Goal: Task Accomplishment & Management: Manage account settings

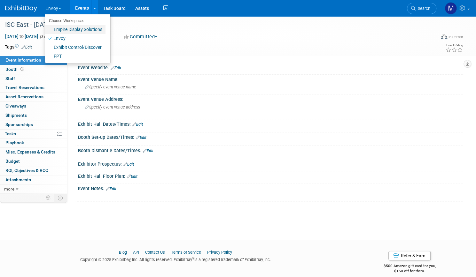
click at [83, 28] on link "Empire Display Solutions" at bounding box center [75, 29] width 60 height 9
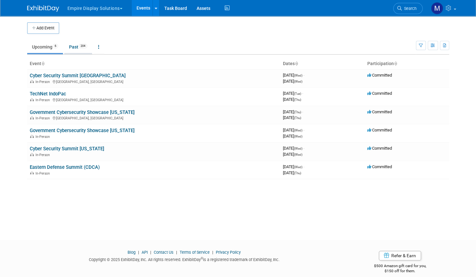
click at [78, 51] on link "Past 204" at bounding box center [78, 47] width 28 height 12
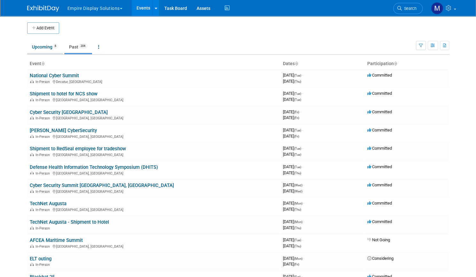
click at [36, 44] on link "Upcoming 6" at bounding box center [45, 47] width 36 height 12
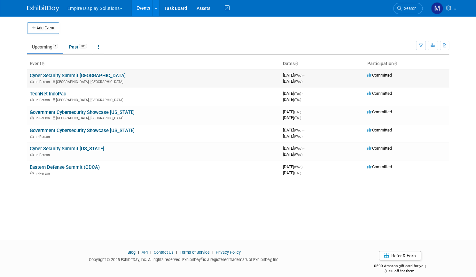
click at [81, 77] on link "Cyber Security Summit [GEOGRAPHIC_DATA]" at bounding box center [78, 76] width 96 height 6
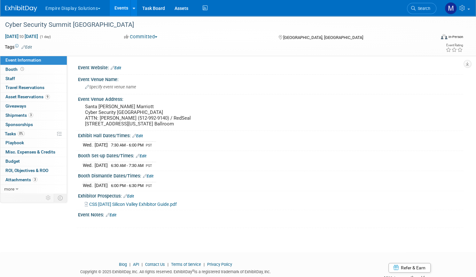
click at [130, 10] on link "Events" at bounding box center [121, 8] width 23 height 16
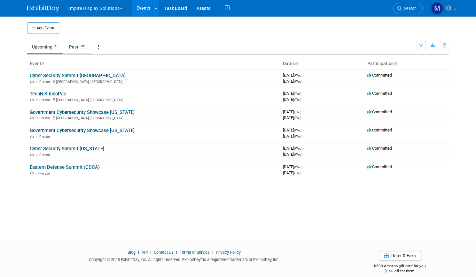
click at [73, 45] on link "Past 204" at bounding box center [78, 47] width 28 height 12
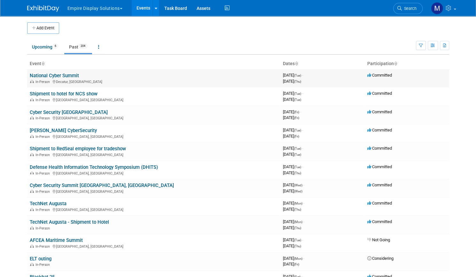
click at [54, 77] on link "National Cyber Summit" at bounding box center [54, 76] width 49 height 6
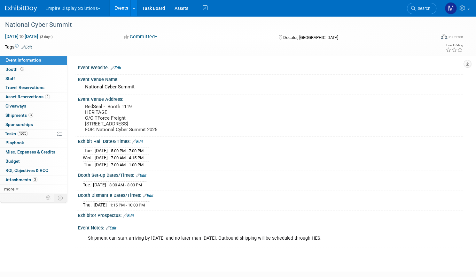
click at [133, 11] on link "Events" at bounding box center [121, 8] width 23 height 16
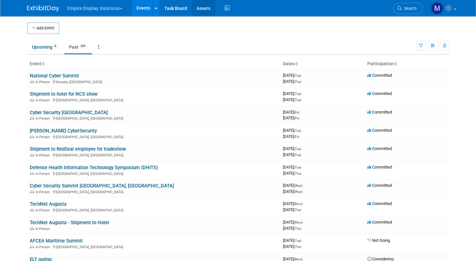
click at [201, 8] on link "Assets" at bounding box center [203, 8] width 23 height 16
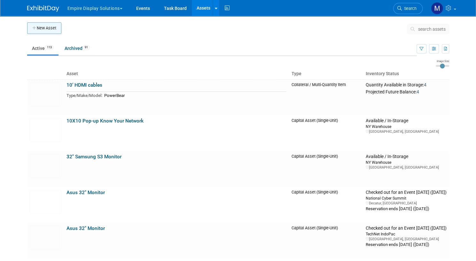
click at [46, 27] on button "New Asset" at bounding box center [44, 28] width 34 height 12
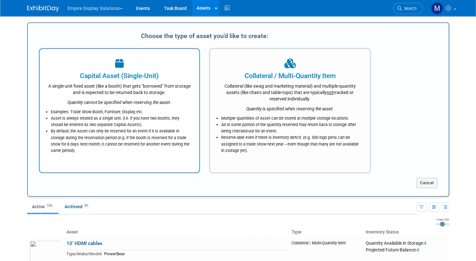
click at [108, 81] on div "A single-unit fixed asset (like a booth) that gets "borrowed" from storage and …" at bounding box center [120, 88] width 144 height 15
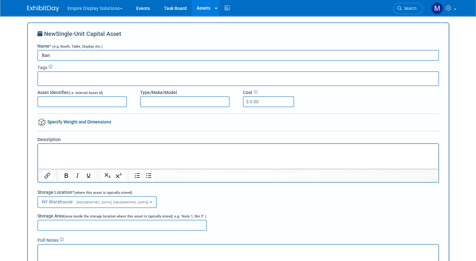
type input "Ban"
click at [49, 68] on icon at bounding box center [51, 67] width 4 height 4
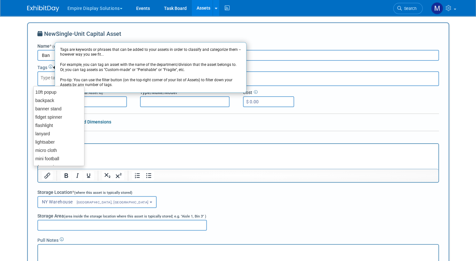
click at [45, 78] on input "text" at bounding box center [66, 77] width 51 height 6
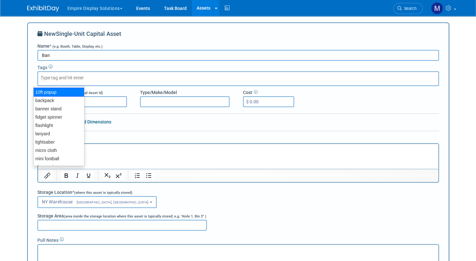
click at [6, 75] on body "Empire Display Solutions Choose Workspace: Empire Display Solutions Envoy Exhib…" at bounding box center [238, 130] width 476 height 261
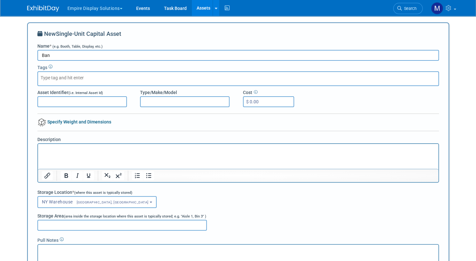
click at [61, 152] on p "Rich Text Area. Press ALT-0 for help." at bounding box center [238, 149] width 393 height 6
click at [7, 134] on body "Empire Display Solutions Choose Workspace: Empire Display Solutions Envoy Exhib…" at bounding box center [238, 130] width 476 height 261
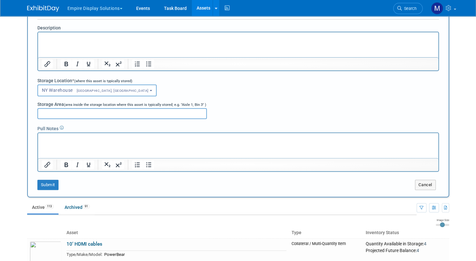
scroll to position [115, 0]
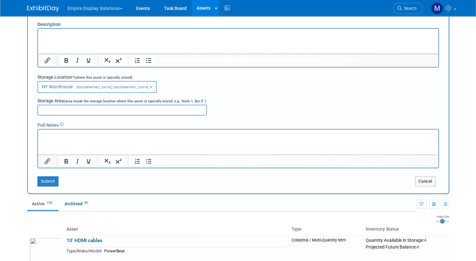
click at [49, 110] on input "Storage Area (area inside the storage location where this asset is typically st…" at bounding box center [121, 109] width 169 height 11
click at [433, 182] on button "Cancel" at bounding box center [425, 181] width 21 height 10
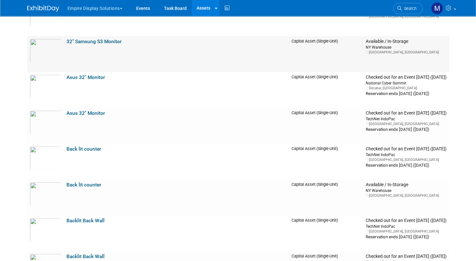
scroll to position [0, 0]
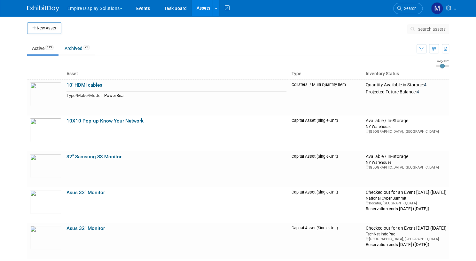
click at [11, 66] on body "Empire Display Solutions Choose Workspace: Empire Display Solutions Envoy Exhib…" at bounding box center [238, 130] width 476 height 261
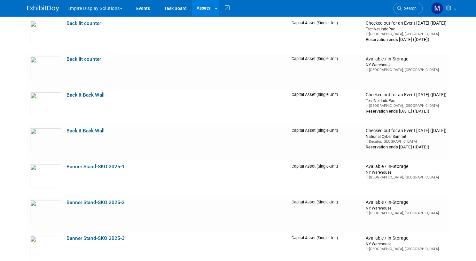
scroll to position [12, 0]
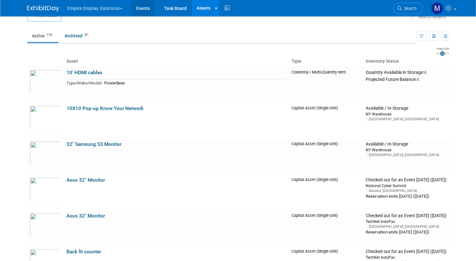
click at [138, 9] on link "Events" at bounding box center [142, 8] width 23 height 16
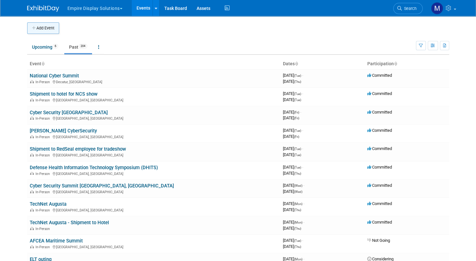
click at [44, 29] on button "Add Event" at bounding box center [43, 28] width 32 height 12
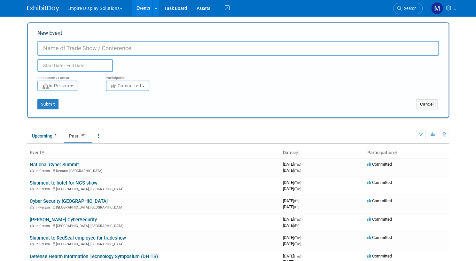
click at [73, 85] on button "In-Person" at bounding box center [57, 86] width 40 height 11
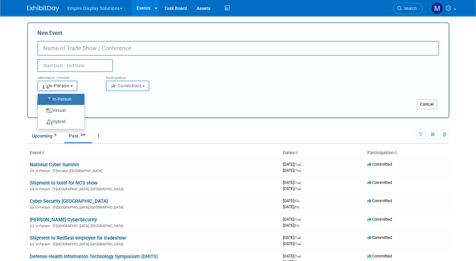
click at [71, 85] on button "In-Person" at bounding box center [57, 86] width 40 height 11
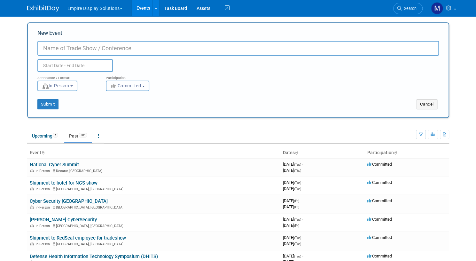
click at [143, 87] on b "button" at bounding box center [143, 86] width 3 height 1
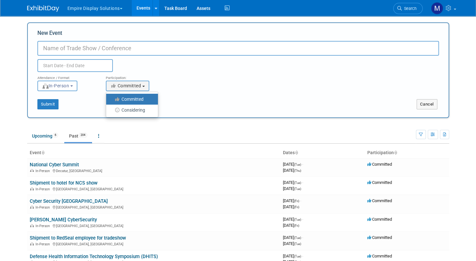
click at [184, 75] on div "Attendance / Format: <img src="https://www.exhibitday.com/Images/Format-InPerso…" at bounding box center [238, 81] width 411 height 19
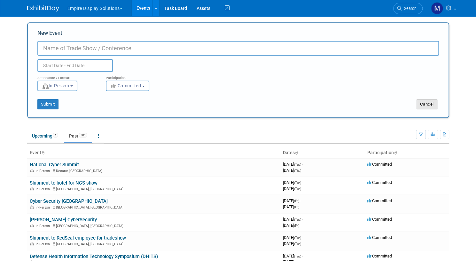
click at [430, 106] on button "Cancel" at bounding box center [426, 104] width 21 height 10
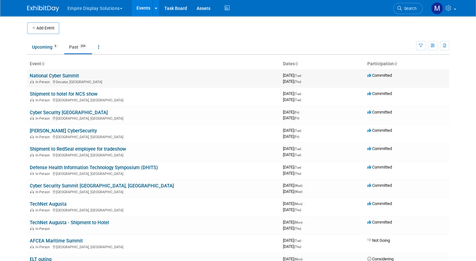
click at [52, 75] on link "National Cyber Summit" at bounding box center [54, 76] width 49 height 6
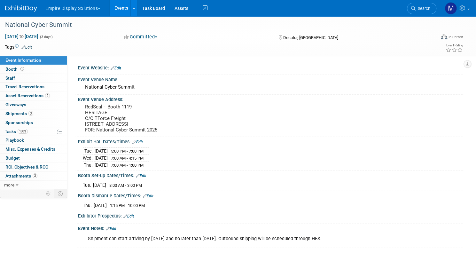
click at [140, 184] on div "[DATE] 8:00 AM - 3:00 PM" at bounding box center [270, 184] width 375 height 9
click at [25, 68] on span "Booth" at bounding box center [15, 68] width 20 height 5
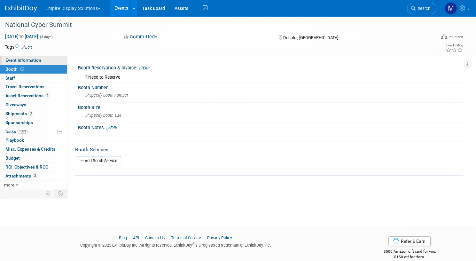
click at [34, 60] on span "Event Information" at bounding box center [23, 60] width 36 height 5
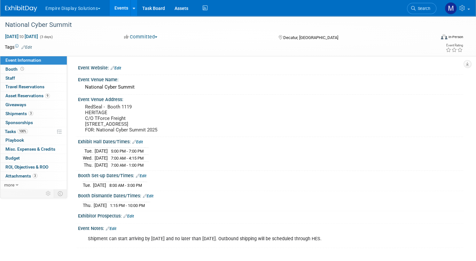
click at [7, 75] on div "National Cyber Summit [DATE] to [DATE] (3 days) [DATE] to [DATE] Committed Comm…" at bounding box center [238, 138] width 476 height 244
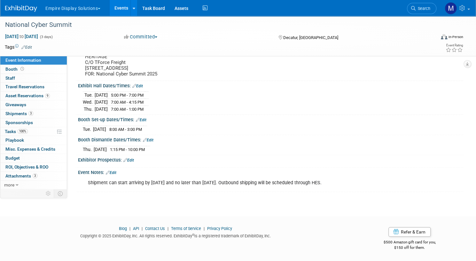
scroll to position [59, 0]
click at [37, 173] on span "Attachments 3" at bounding box center [21, 175] width 32 height 5
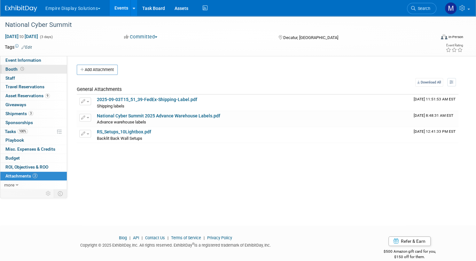
click at [25, 69] on span "Booth" at bounding box center [15, 68] width 20 height 5
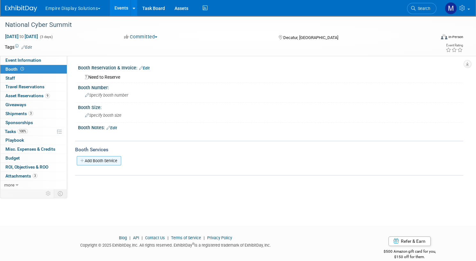
click at [121, 160] on link "Add Booth Service" at bounding box center [99, 160] width 44 height 9
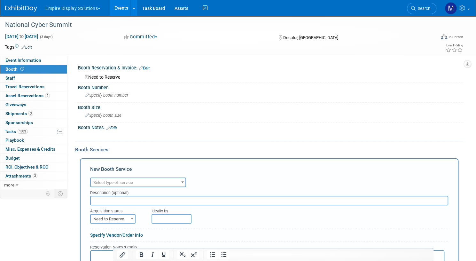
click at [186, 182] on span at bounding box center [182, 182] width 6 height 8
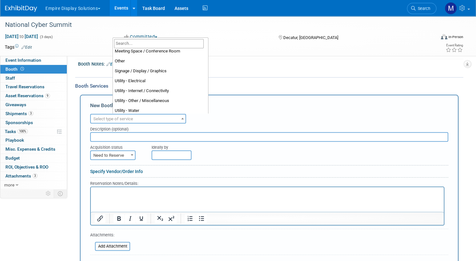
scroll to position [164, 0]
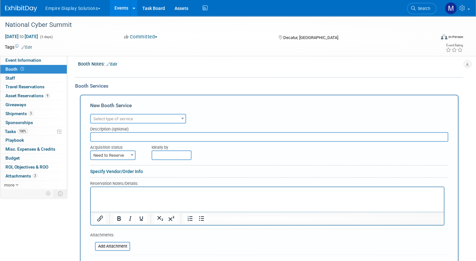
click at [238, 72] on div at bounding box center [236, 71] width 306 height 6
click at [41, 78] on link "0 Staff 0" at bounding box center [33, 78] width 66 height 9
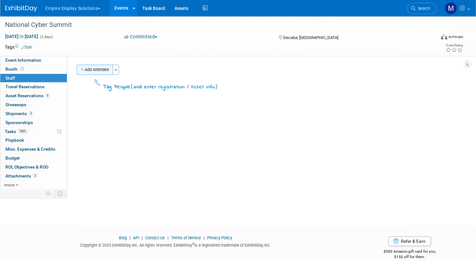
click at [113, 70] on button "Add Attendee" at bounding box center [95, 70] width 36 height 10
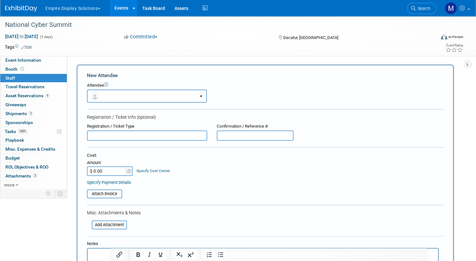
click at [202, 96] on b "button" at bounding box center [201, 96] width 3 height 1
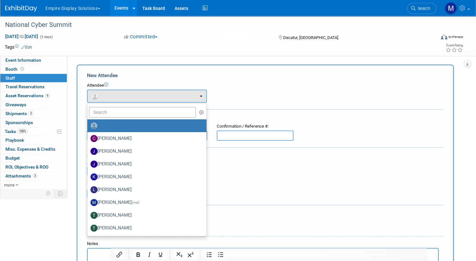
click at [269, 77] on div "New Attendee" at bounding box center [265, 75] width 356 height 7
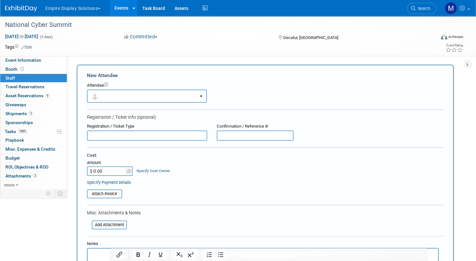
click at [148, 136] on input "text" at bounding box center [147, 135] width 120 height 10
click at [263, 133] on input "text" at bounding box center [255, 135] width 77 height 10
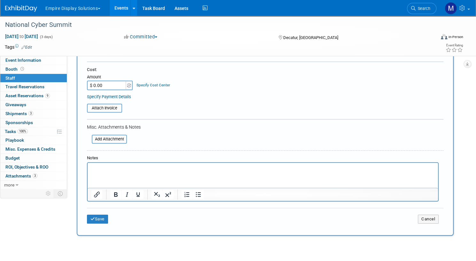
scroll to position [84, 0]
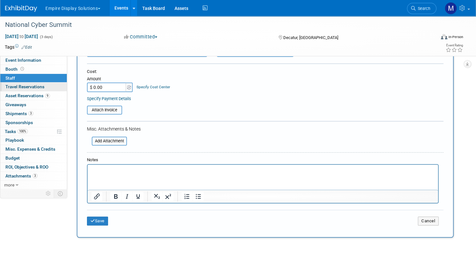
click at [40, 87] on span "Travel Reservations 0" at bounding box center [24, 86] width 39 height 5
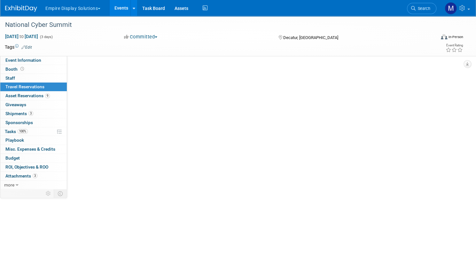
scroll to position [0, 0]
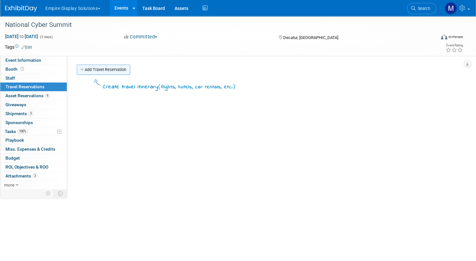
click at [130, 68] on link "Add Travel Reservation" at bounding box center [103, 70] width 53 height 10
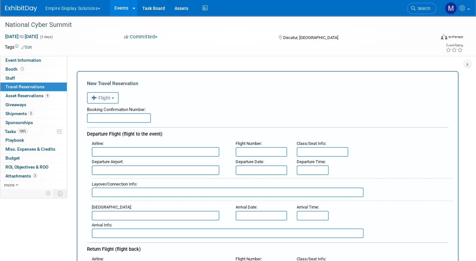
click at [119, 98] on button "Flight" at bounding box center [103, 98] width 32 height 12
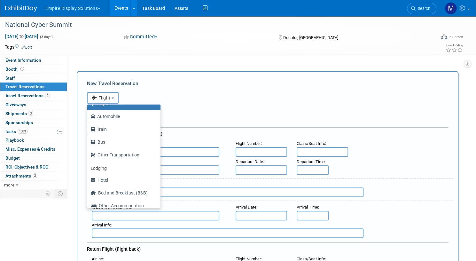
scroll to position [27, 0]
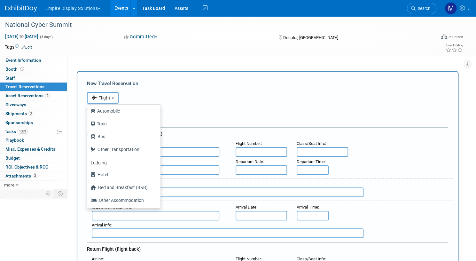
click at [119, 97] on button "Flight" at bounding box center [103, 98] width 32 height 12
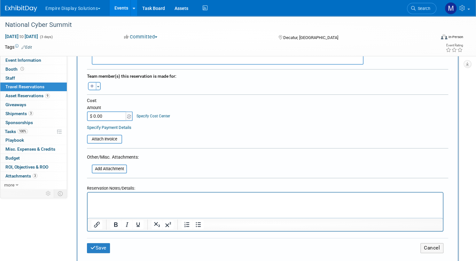
scroll to position [285, 0]
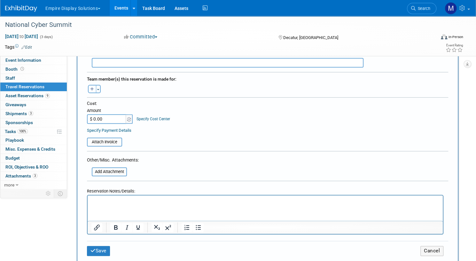
click at [94, 88] on icon "button" at bounding box center [92, 89] width 4 height 4
select select
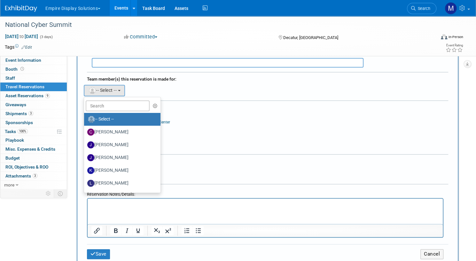
click at [257, 96] on form "<i class="fas fa-plane" style="padding: 6px 4px 6px 1px;"></i> Flight <i class=…" at bounding box center [267, 35] width 361 height 464
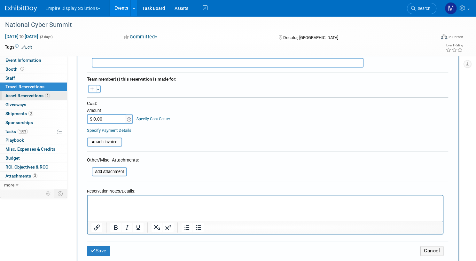
click at [45, 95] on span "Asset Reservations 9" at bounding box center [27, 95] width 44 height 5
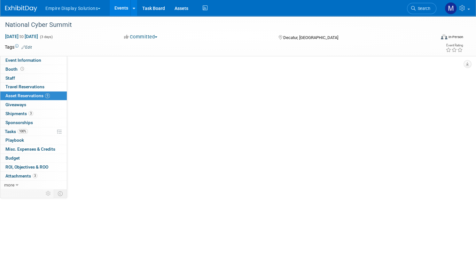
scroll to position [0, 0]
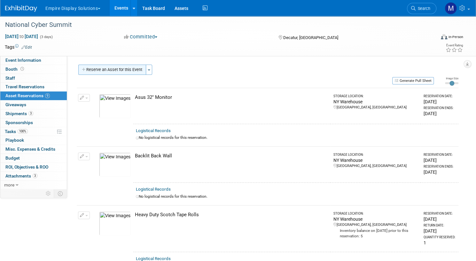
click at [135, 70] on button "Reserve an Asset for this Event" at bounding box center [112, 70] width 68 height 10
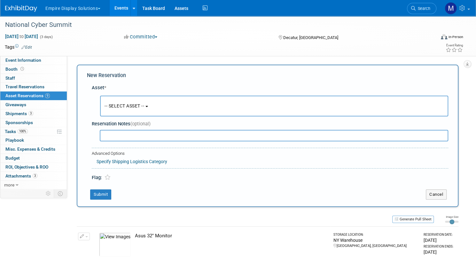
scroll to position [6, 0]
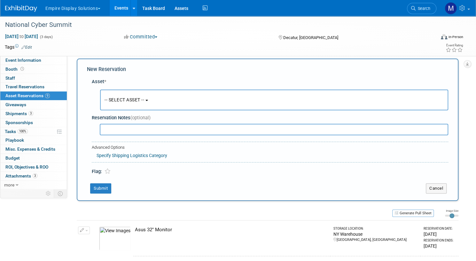
click at [194, 100] on button "-- SELECT ASSET --" at bounding box center [274, 99] width 348 height 21
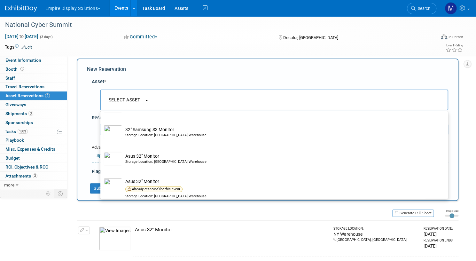
scroll to position [76, 0]
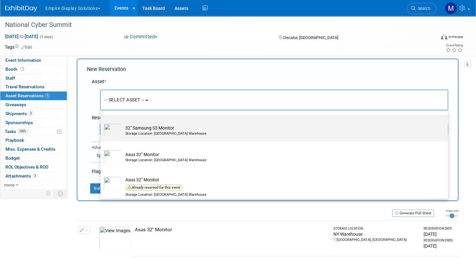
click at [174, 129] on td "32" Samsung S3 Monitor Storage Location: [GEOGRAPHIC_DATA] Warehouse" at bounding box center [278, 130] width 313 height 14
click at [101, 122] on input "32" Samsung S3 Monitor Storage Location: [GEOGRAPHIC_DATA] Warehouse" at bounding box center [99, 120] width 4 height 4
select select "10728513"
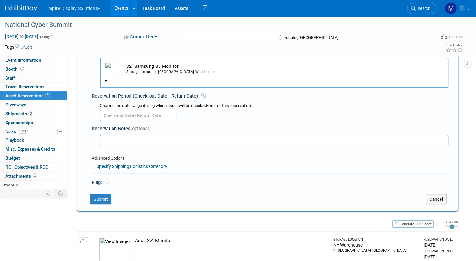
scroll to position [40, 0]
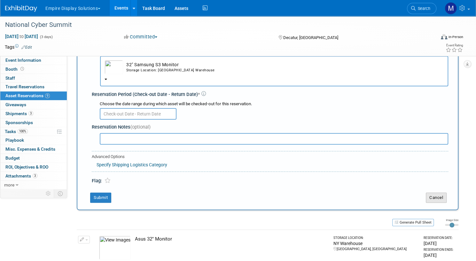
click at [430, 198] on button "Cancel" at bounding box center [436, 197] width 21 height 10
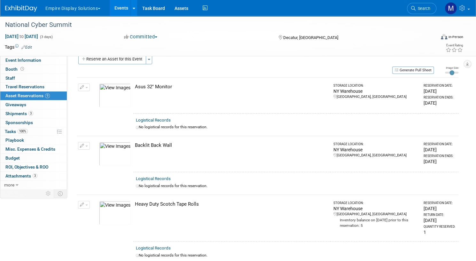
scroll to position [0, 0]
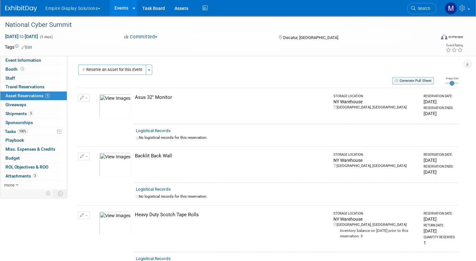
click at [401, 83] on button "Generate Pull Sheet" at bounding box center [413, 80] width 42 height 7
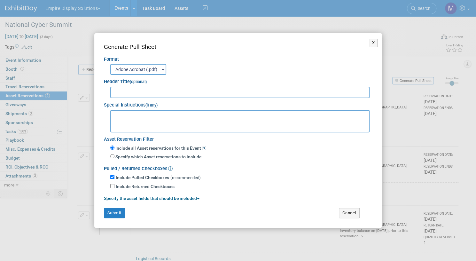
click at [123, 91] on input "text" at bounding box center [239, 93] width 259 height 12
click at [372, 42] on button "X" at bounding box center [373, 43] width 8 height 8
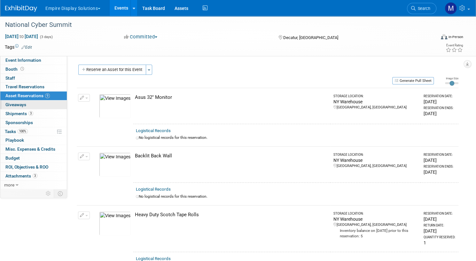
click at [26, 106] on span "Giveaways 0" at bounding box center [15, 104] width 21 height 5
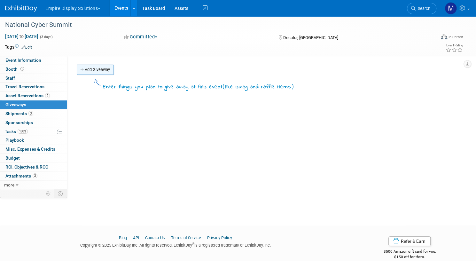
click at [114, 69] on link "Add Giveaway" at bounding box center [95, 70] width 37 height 10
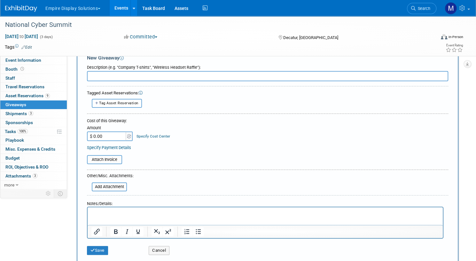
scroll to position [19, 0]
click at [33, 114] on span "Shipments 3" at bounding box center [19, 113] width 28 height 5
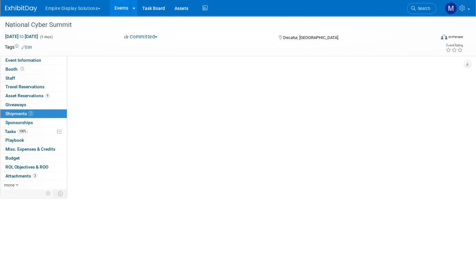
scroll to position [0, 0]
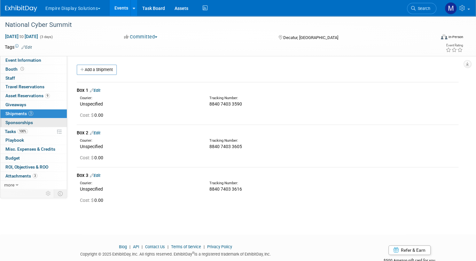
click at [33, 120] on span "Sponsorships 0" at bounding box center [18, 122] width 27 height 5
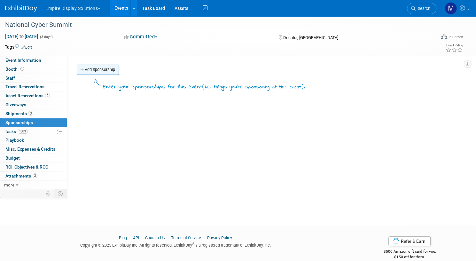
click at [119, 69] on link "Add Sponsorship" at bounding box center [98, 70] width 42 height 10
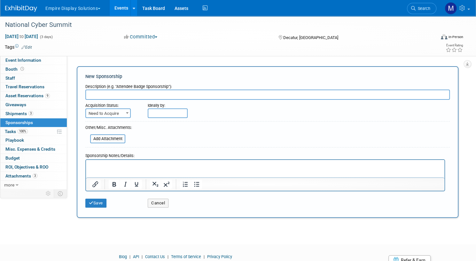
click at [195, 96] on input "text" at bounding box center [267, 94] width 364 height 10
click at [128, 113] on b at bounding box center [127, 113] width 3 height 2
click at [130, 111] on span at bounding box center [127, 113] width 6 height 8
click at [168, 200] on button "Cancel" at bounding box center [158, 202] width 21 height 9
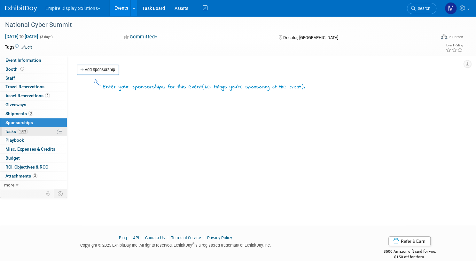
click at [28, 130] on span "Tasks 100%" at bounding box center [16, 131] width 23 height 5
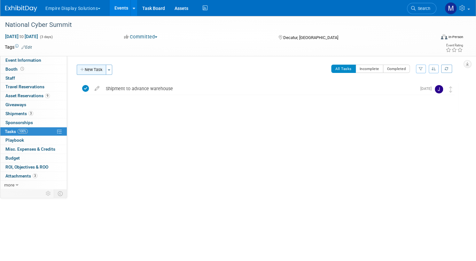
click at [106, 70] on button "New Task" at bounding box center [91, 70] width 29 height 10
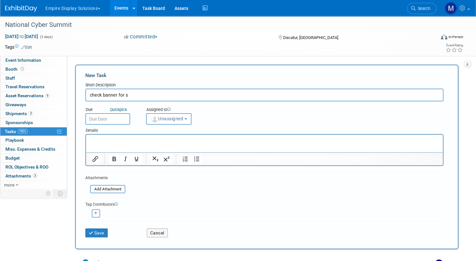
type input "check banner for s"
click at [130, 118] on input "text" at bounding box center [107, 119] width 45 height 12
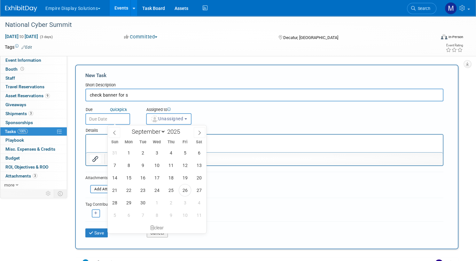
click at [263, 115] on div "Due Quick pick Assigned to <img src="[URL][DOMAIN_NAME]" style="width: 22px; he…" at bounding box center [264, 112] width 367 height 23
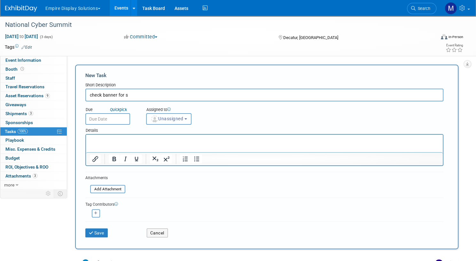
click at [191, 117] on button "Unassigned" at bounding box center [168, 119] width 45 height 12
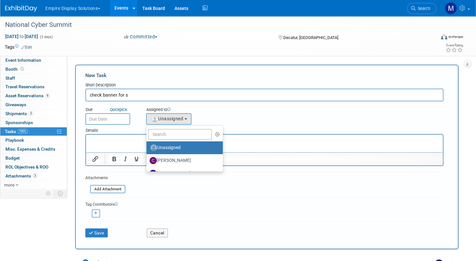
click at [266, 117] on div "Due Quick pick Assigned to <img src="[URL][DOMAIN_NAME]" style="width: 22px; he…" at bounding box center [264, 112] width 367 height 23
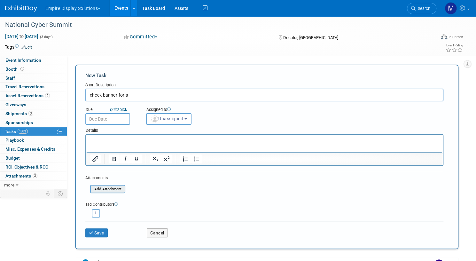
click at [125, 189] on input "file" at bounding box center [87, 188] width 76 height 7
click at [97, 212] on icon "button" at bounding box center [95, 213] width 3 height 4
select select
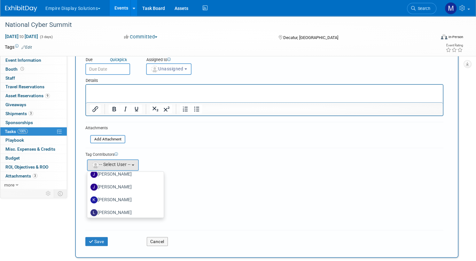
scroll to position [46, 0]
click at [465, 80] on div "National Cyber Summit [DATE] to [DATE] (3 days) [DATE] to [DATE] Committed Comm…" at bounding box center [238, 150] width 476 height 369
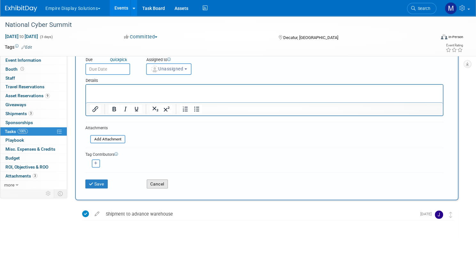
click at [168, 183] on button "Cancel" at bounding box center [157, 183] width 21 height 9
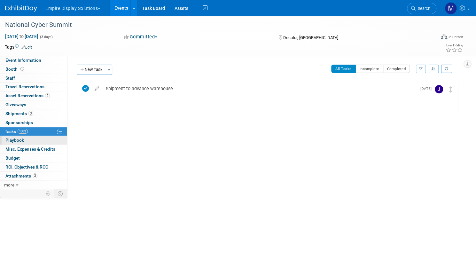
click at [24, 139] on span "Playbook 0" at bounding box center [14, 139] width 19 height 5
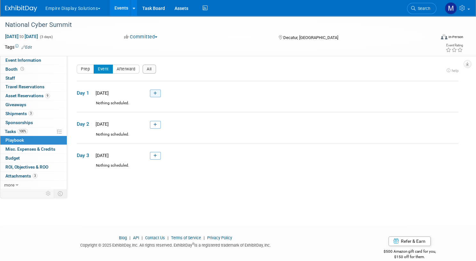
click at [157, 92] on icon at bounding box center [155, 93] width 4 height 4
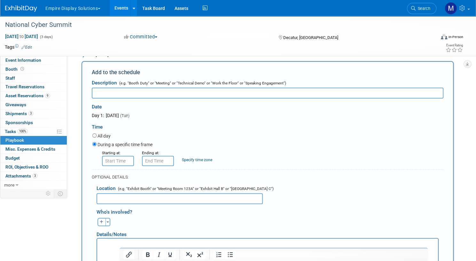
scroll to position [40, 0]
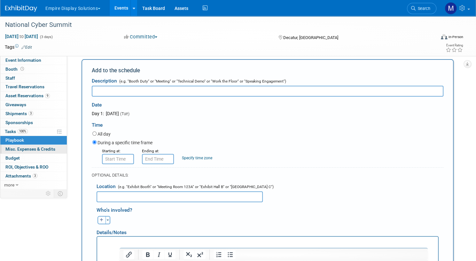
click at [50, 148] on span "Misc. Expenses & Credits 0" at bounding box center [30, 148] width 50 height 5
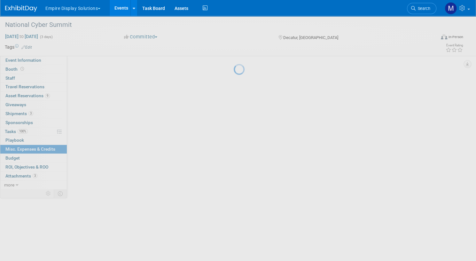
scroll to position [0, 0]
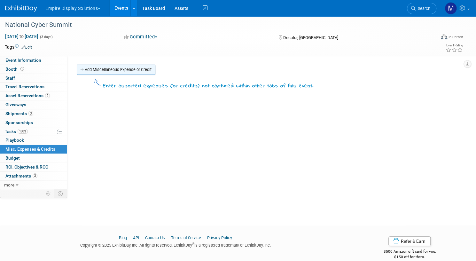
click at [148, 67] on link "Add Miscellaneous Expense or Credit" at bounding box center [116, 70] width 79 height 10
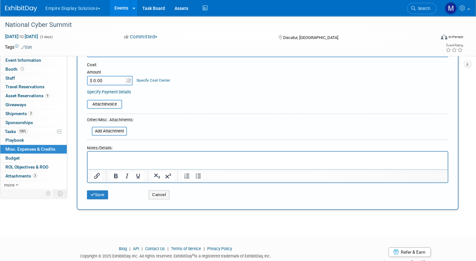
scroll to position [68, 0]
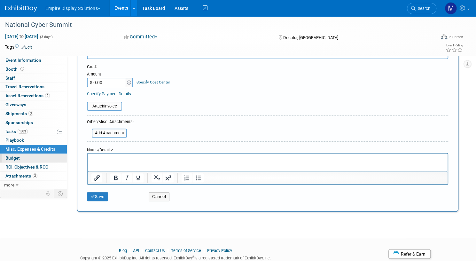
click at [20, 156] on span "Budget" at bounding box center [12, 157] width 14 height 5
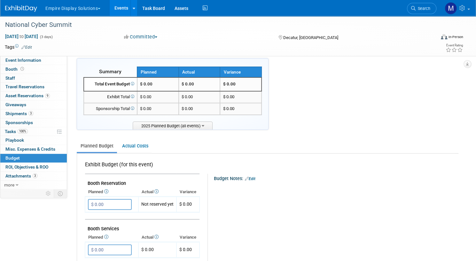
scroll to position [6, 0]
click at [152, 146] on link "Actual Costs" at bounding box center [135, 147] width 34 height 12
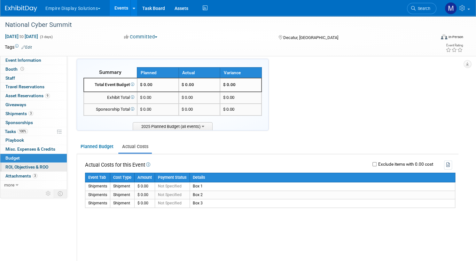
click at [48, 165] on span "ROI, Objectives & ROO 0" at bounding box center [26, 166] width 43 height 5
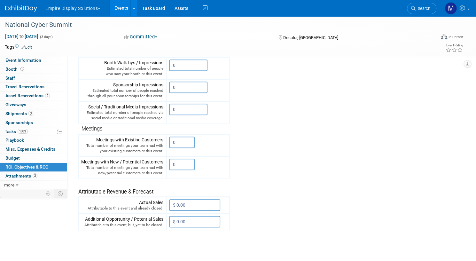
scroll to position [124, 0]
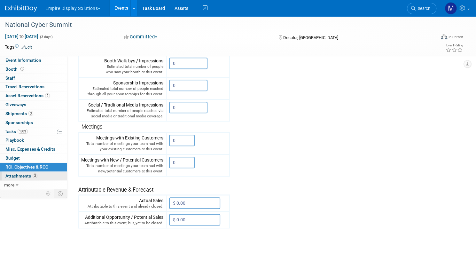
click at [37, 175] on span "Attachments 3" at bounding box center [21, 175] width 32 height 5
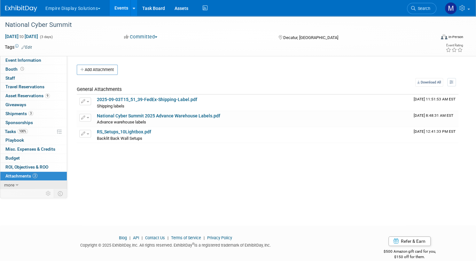
click at [14, 185] on span "more" at bounding box center [9, 184] width 10 height 5
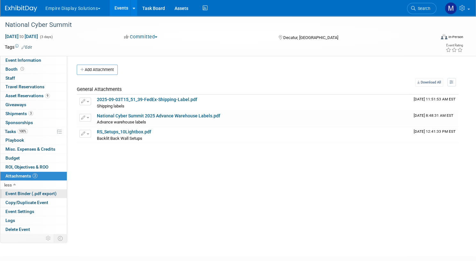
click at [39, 192] on span "Event Binder (.pdf export)" at bounding box center [30, 193] width 51 height 5
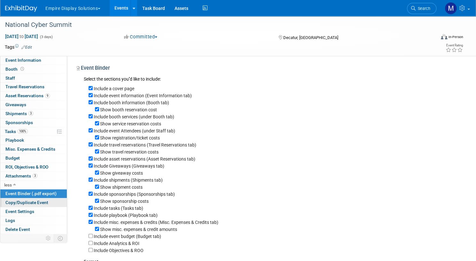
click at [42, 202] on span "Copy/Duplicate Event" at bounding box center [26, 202] width 43 height 5
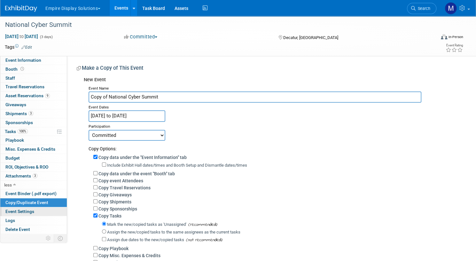
click at [34, 211] on span "Event Settings" at bounding box center [19, 211] width 29 height 5
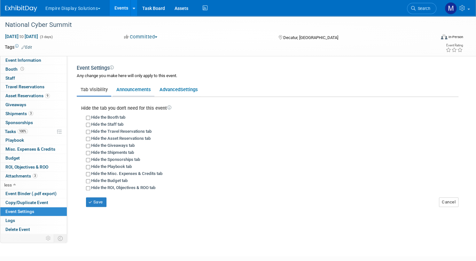
click at [154, 92] on link "Announcements" at bounding box center [133, 89] width 42 height 12
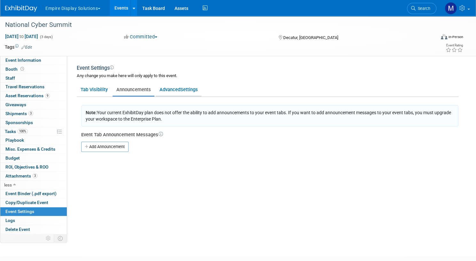
click at [198, 92] on span "Settings" at bounding box center [189, 90] width 18 height 6
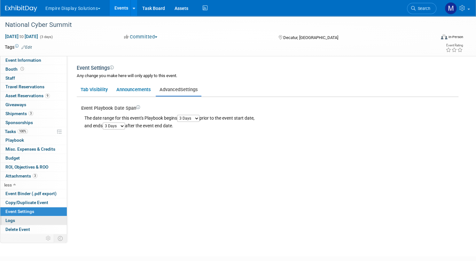
click at [45, 220] on link "Logs" at bounding box center [33, 220] width 66 height 9
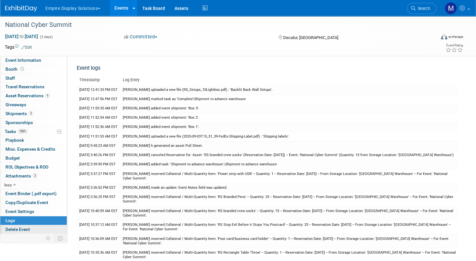
click at [30, 226] on span "Delete Event" at bounding box center [17, 228] width 25 height 5
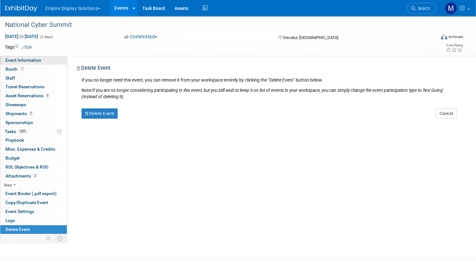
click at [41, 61] on span "Event Information" at bounding box center [23, 60] width 36 height 5
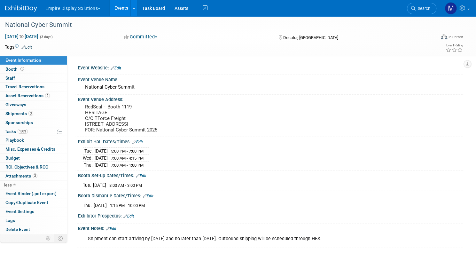
click at [41, 61] on span "Event Information" at bounding box center [23, 60] width 36 height 5
click at [48, 167] on span "ROI, Objectives & ROO 0" at bounding box center [26, 166] width 43 height 5
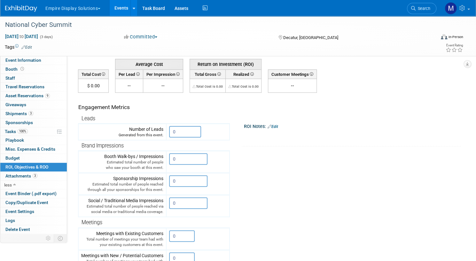
scroll to position [27, 0]
click at [193, 9] on link "Assets" at bounding box center [181, 8] width 23 height 16
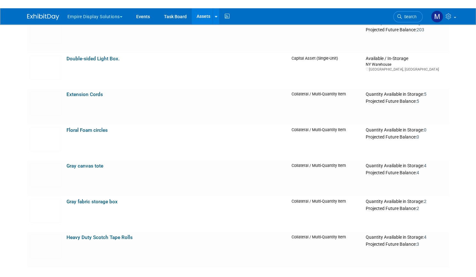
scroll to position [761, 0]
